Goal: Information Seeking & Learning: Learn about a topic

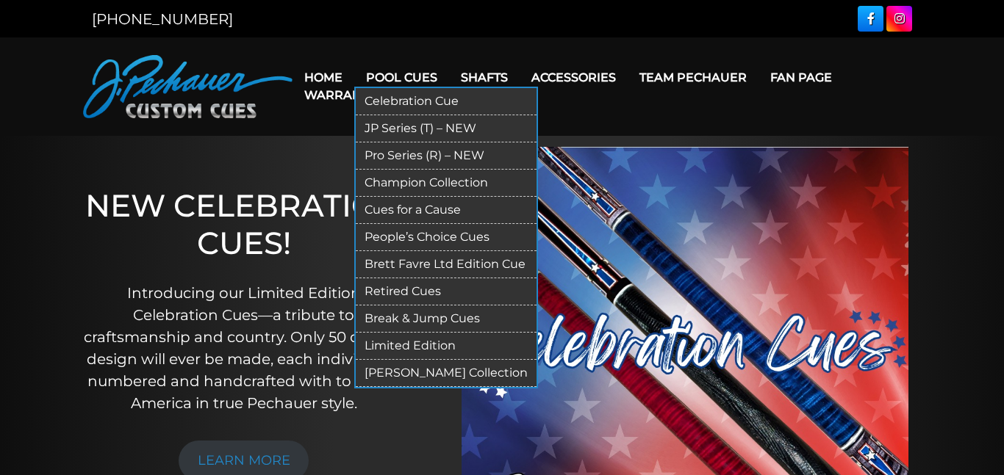
click at [408, 154] on link "Pro Series (R) – NEW" at bounding box center [446, 156] width 181 height 27
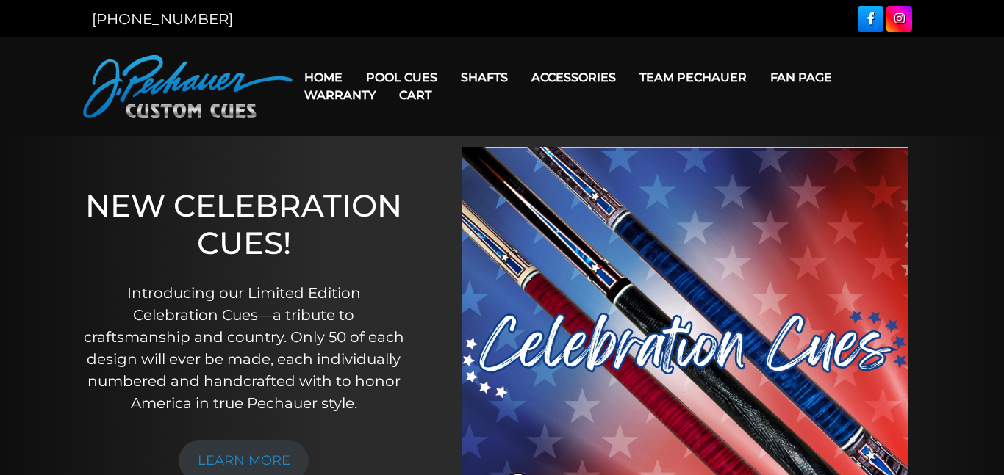
click at [407, 87] on link "Cart" at bounding box center [415, 94] width 56 height 37
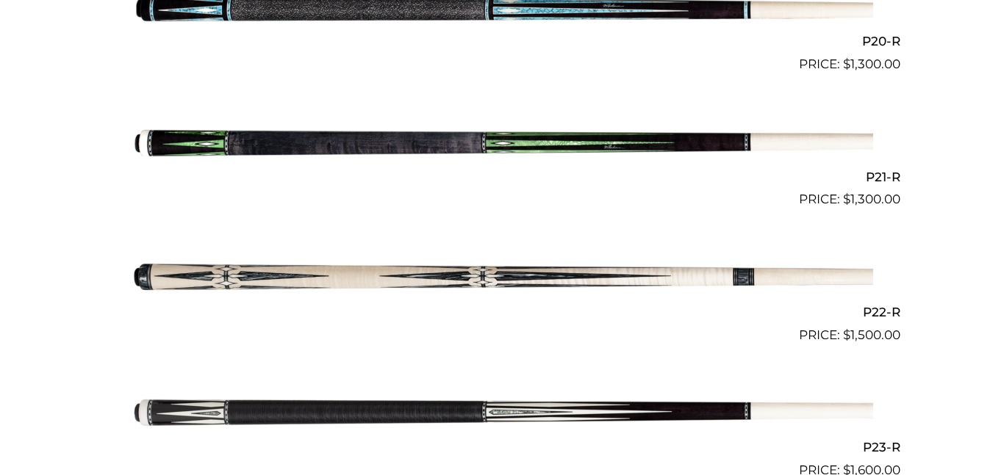
scroll to position [3076, 0]
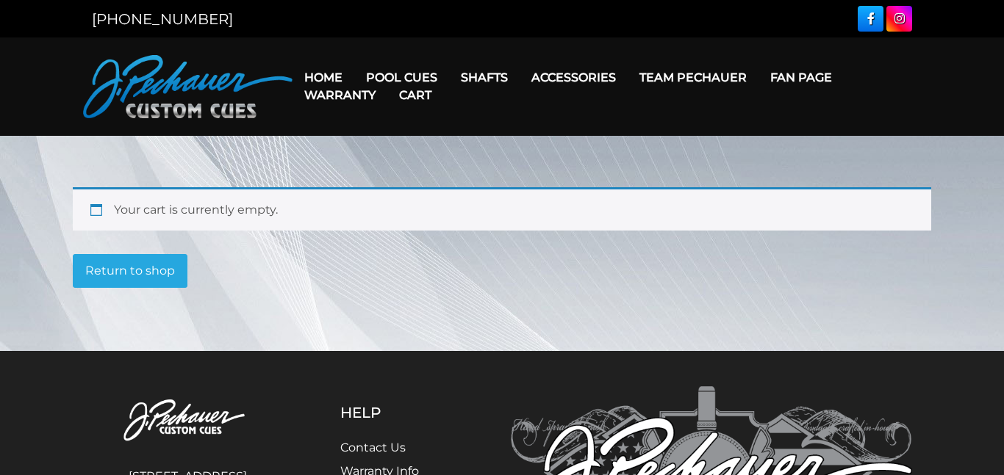
click at [402, 79] on link "Cart" at bounding box center [415, 94] width 56 height 37
click at [382, 77] on link "Warranty" at bounding box center [339, 94] width 95 height 37
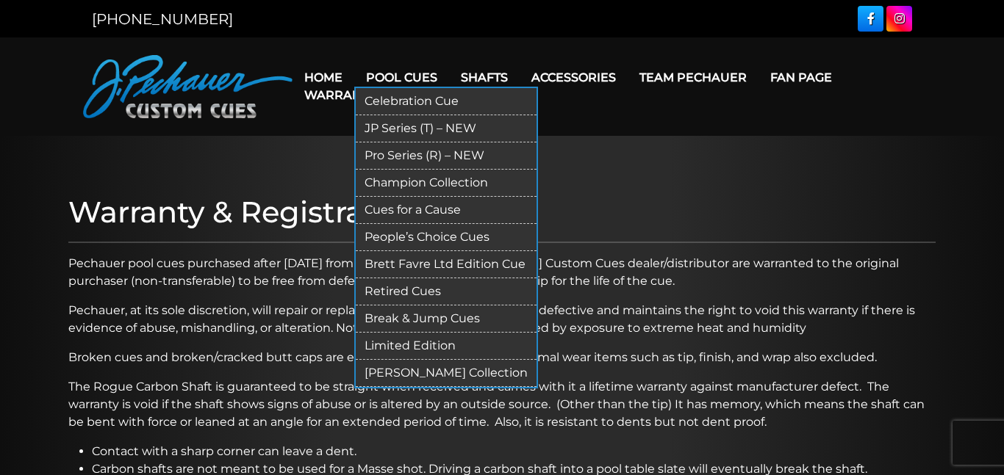
click at [400, 128] on link "JP Series (T) – NEW" at bounding box center [446, 128] width 181 height 27
click at [400, 177] on link "Champion Collection" at bounding box center [446, 183] width 181 height 27
click at [412, 237] on link "People’s Choice Cues" at bounding box center [446, 237] width 181 height 27
click at [409, 290] on link "Retired Cues" at bounding box center [446, 291] width 181 height 27
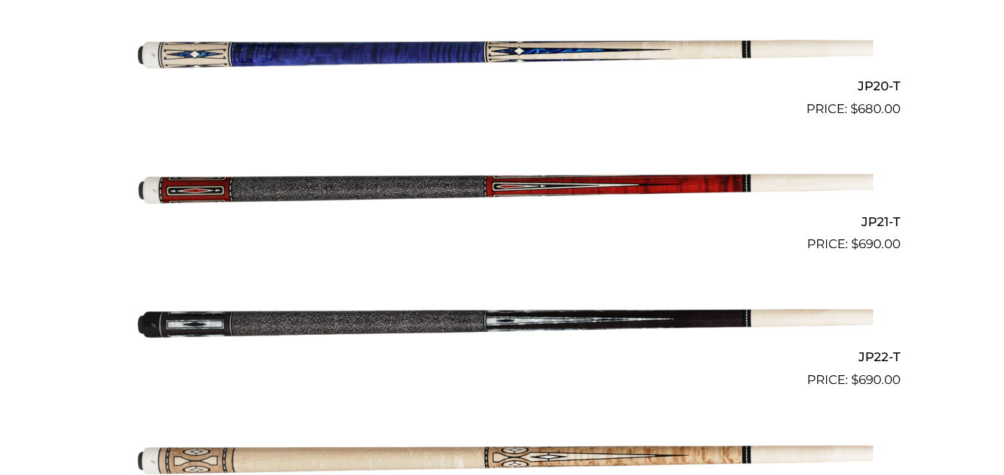
scroll to position [3033, 0]
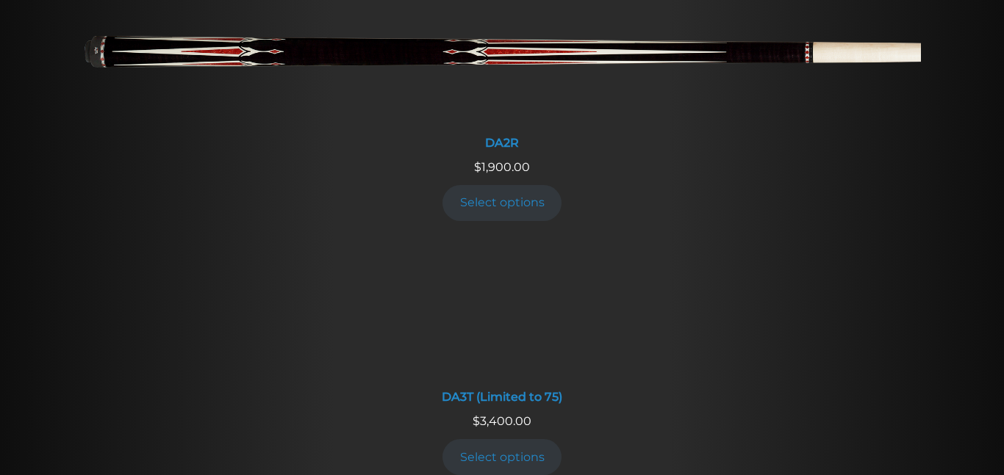
scroll to position [2277, 0]
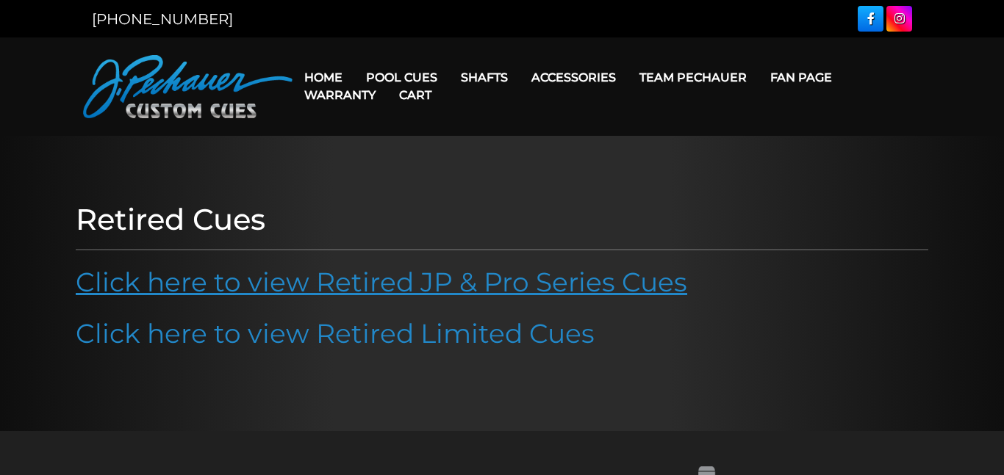
click at [411, 283] on link "Click here to view Retired JP & Pro Series Cues" at bounding box center [381, 282] width 611 height 32
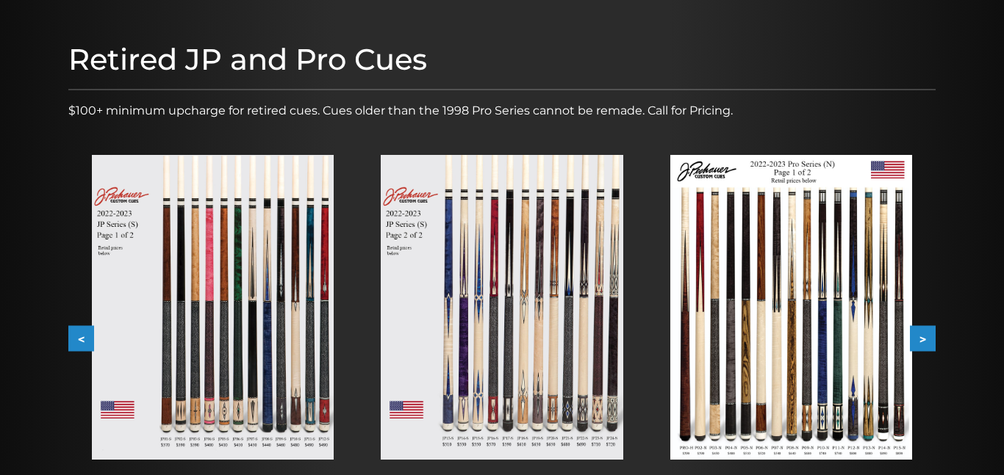
scroll to position [157, 0]
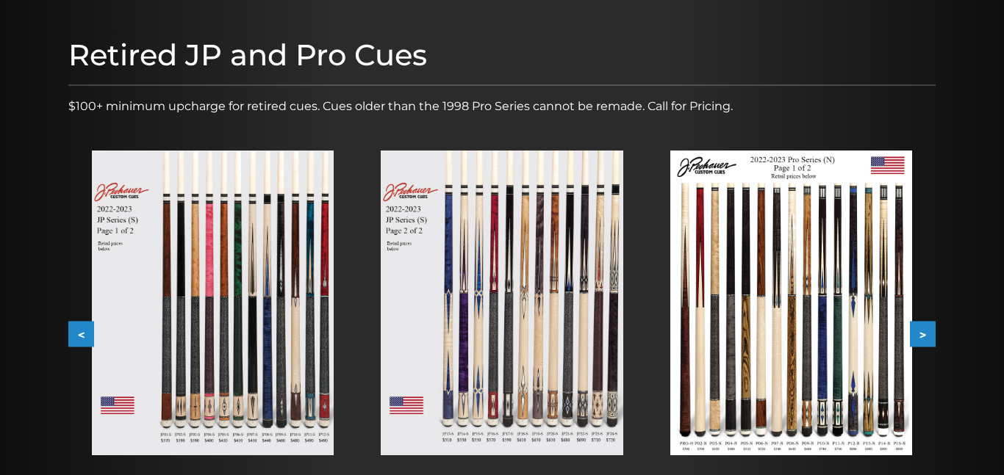
click at [574, 306] on img at bounding box center [502, 303] width 242 height 305
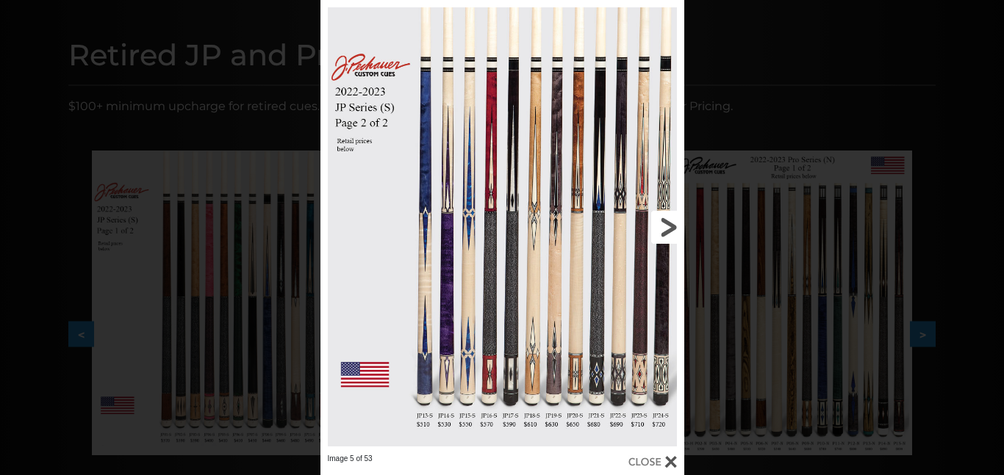
click at [677, 229] on link at bounding box center [602, 227] width 164 height 454
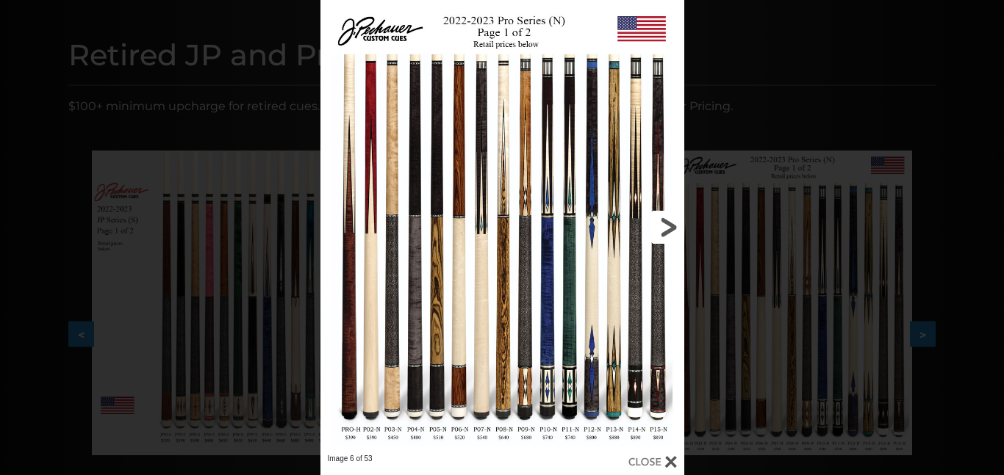
click at [668, 229] on link at bounding box center [602, 227] width 164 height 454
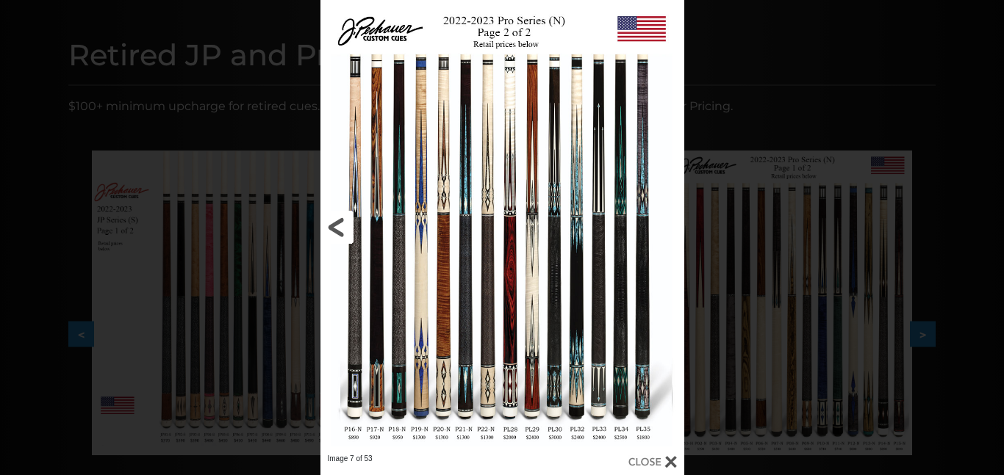
click at [445, 318] on link at bounding box center [402, 227] width 164 height 454
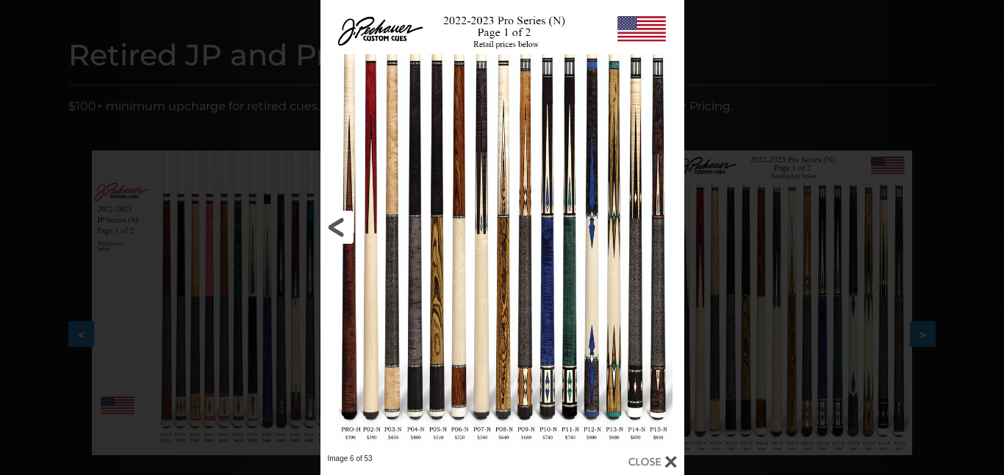
click at [337, 225] on link at bounding box center [402, 227] width 164 height 454
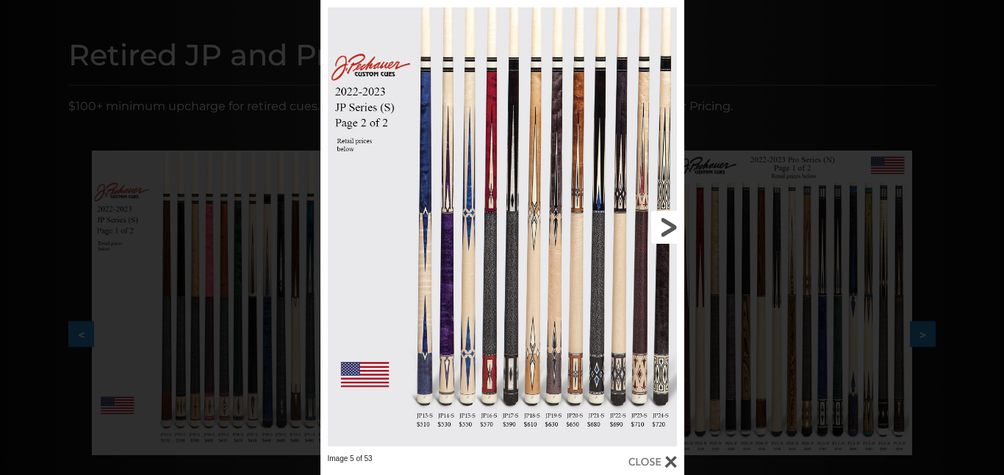
click at [668, 216] on link at bounding box center [602, 227] width 164 height 454
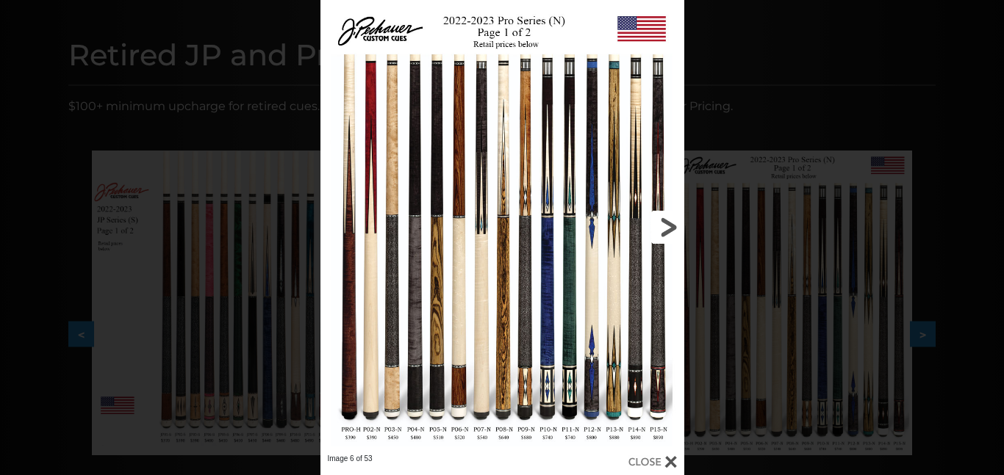
click at [669, 229] on link at bounding box center [602, 227] width 164 height 454
